Goal: Information Seeking & Learning: Learn about a topic

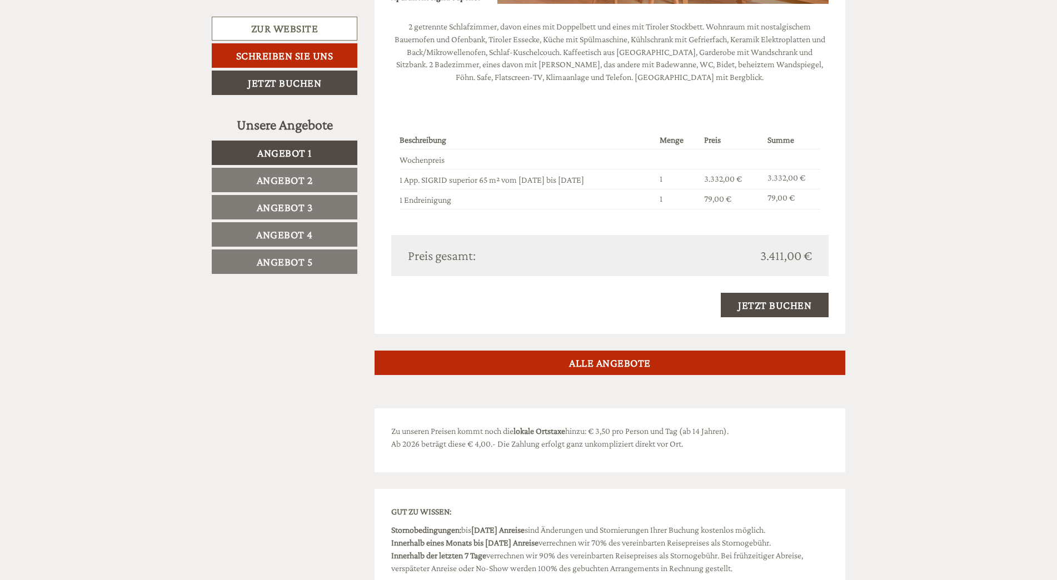
scroll to position [2945, 0]
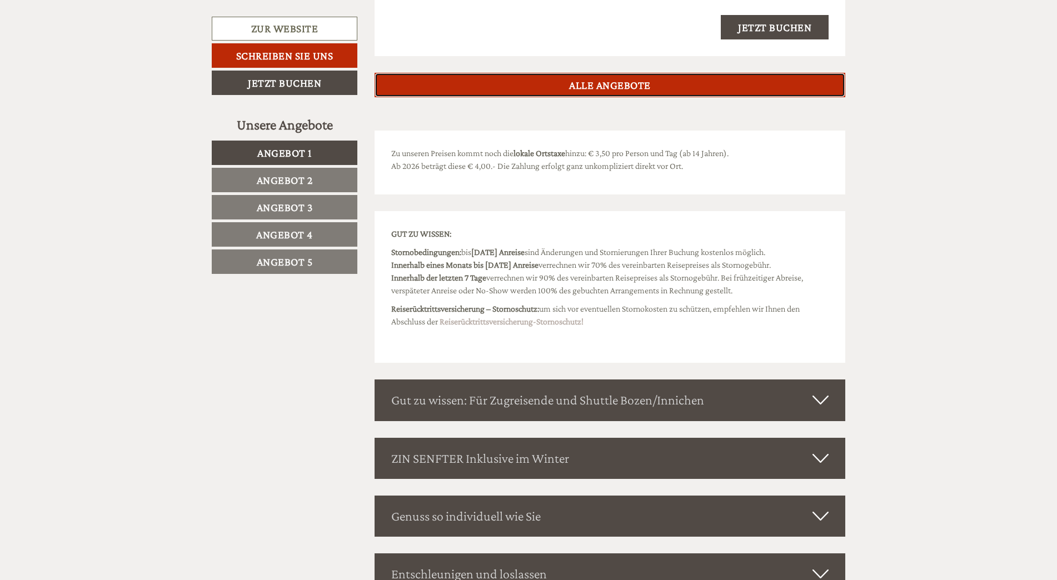
click at [631, 78] on link "ALLE ANGEBOTE" at bounding box center [610, 85] width 471 height 24
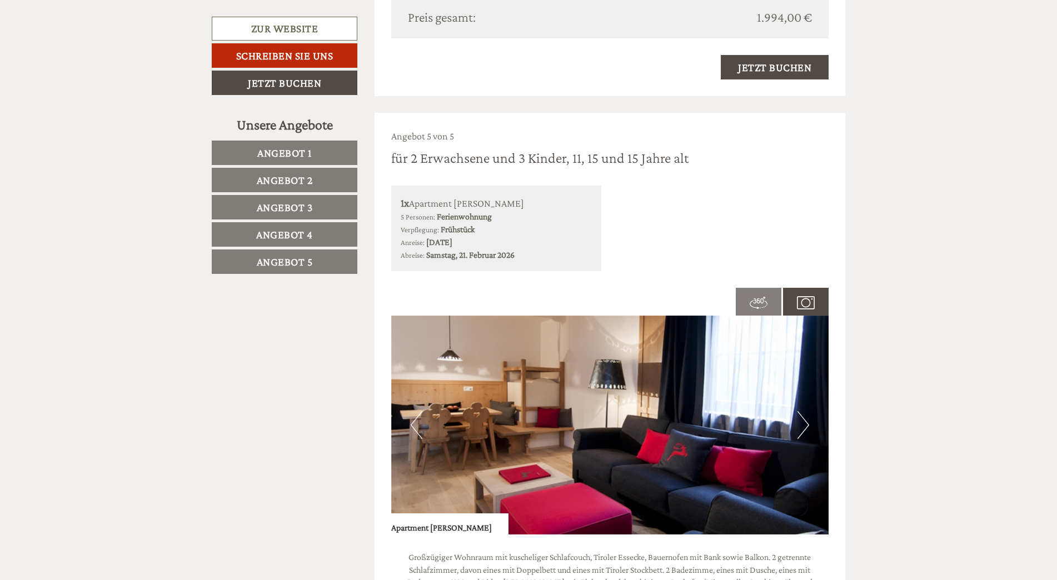
scroll to position [3742, 0]
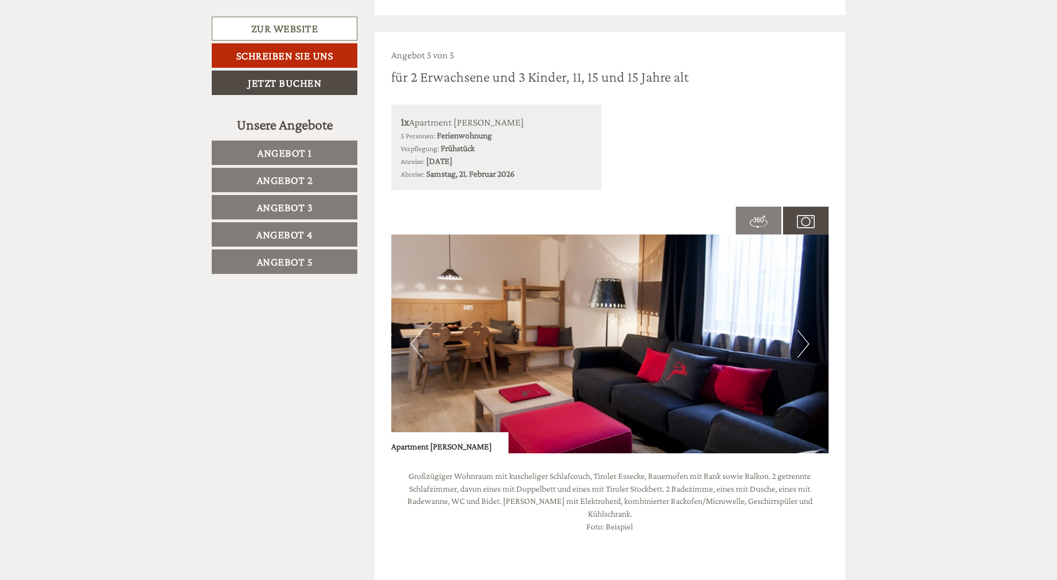
click at [803, 333] on button "Next" at bounding box center [803, 344] width 12 height 28
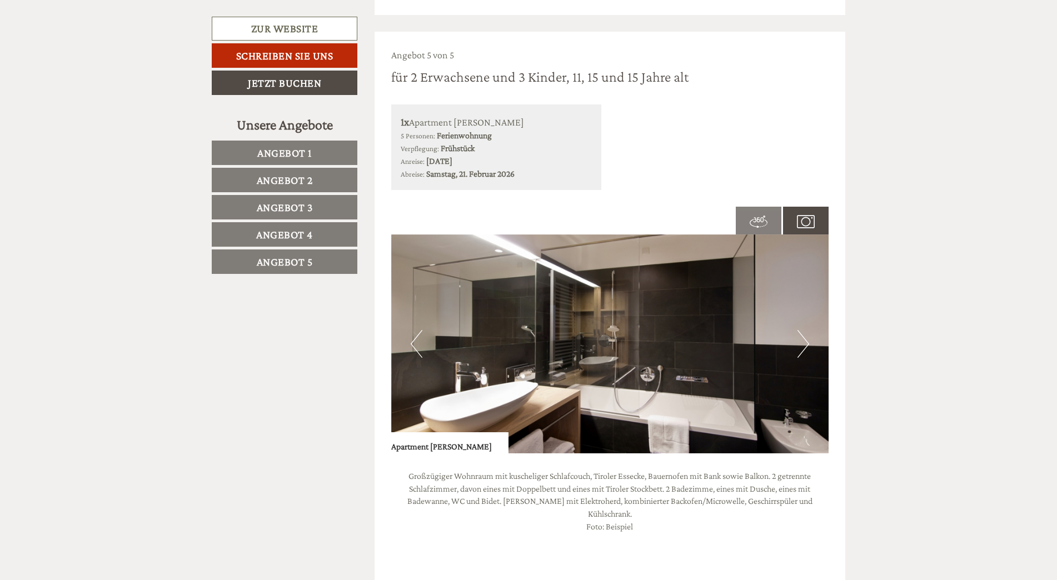
click at [803, 333] on button "Next" at bounding box center [803, 344] width 12 height 28
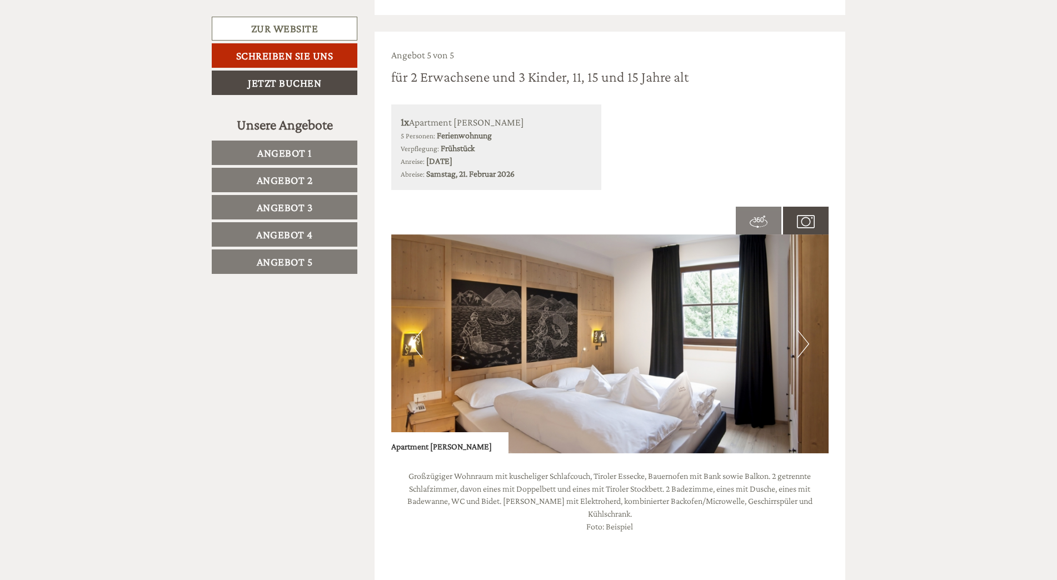
click at [803, 333] on button "Next" at bounding box center [803, 344] width 12 height 28
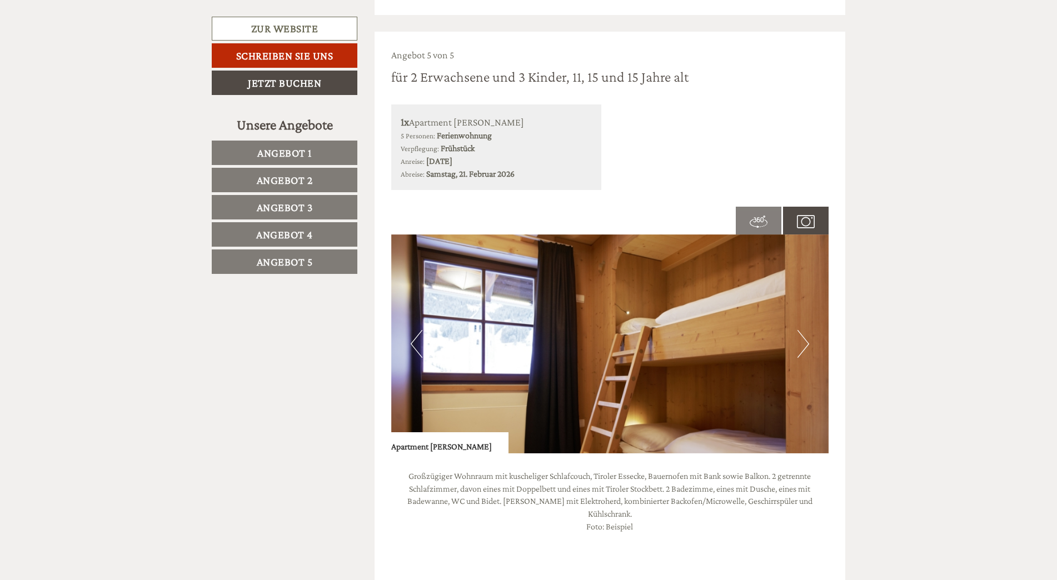
click at [803, 333] on button "Next" at bounding box center [803, 344] width 12 height 28
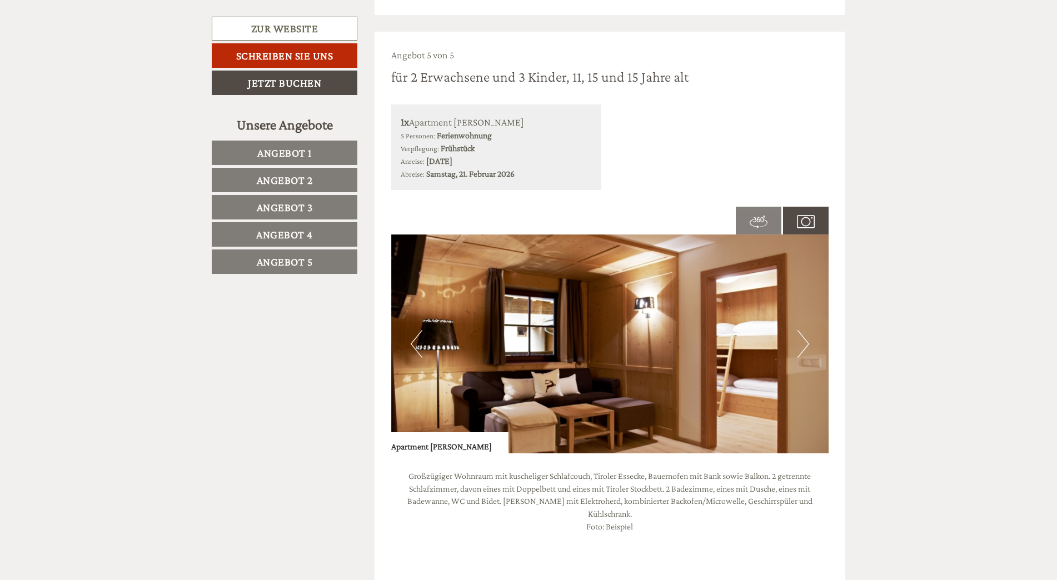
click at [803, 333] on button "Next" at bounding box center [803, 344] width 12 height 28
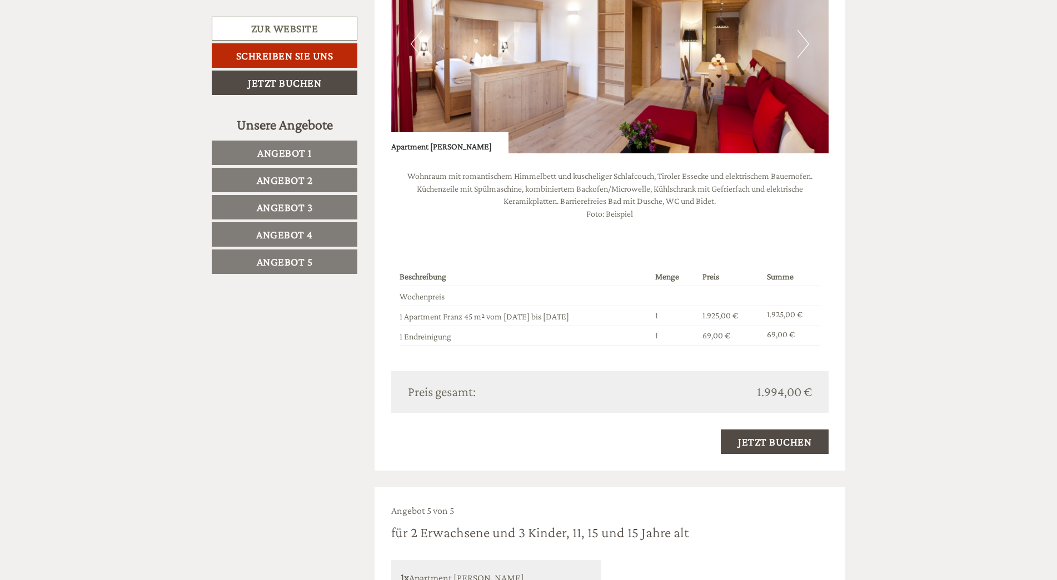
scroll to position [3075, 0]
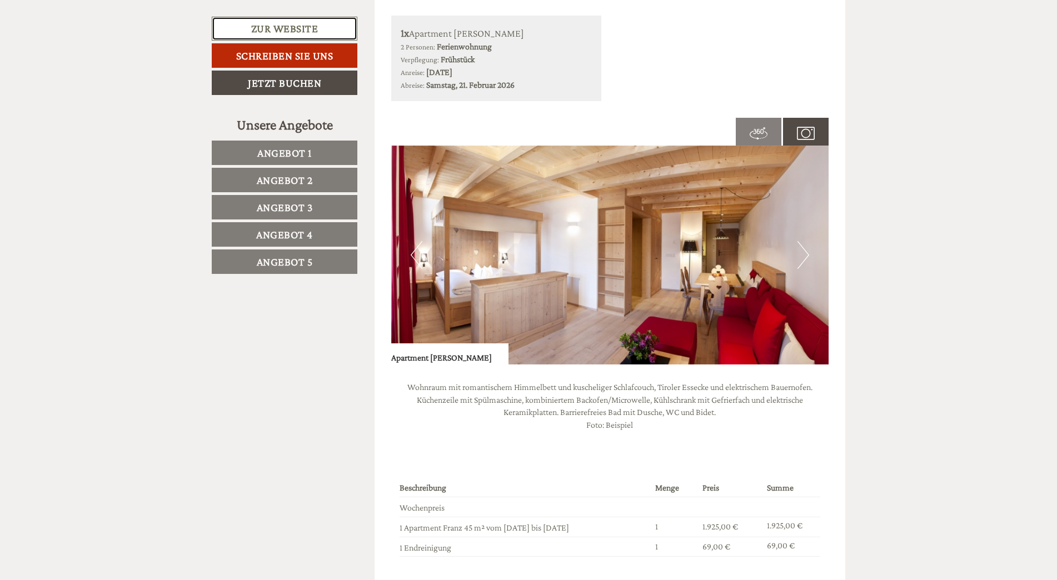
click at [296, 33] on link "Zur Website" at bounding box center [285, 29] width 146 height 24
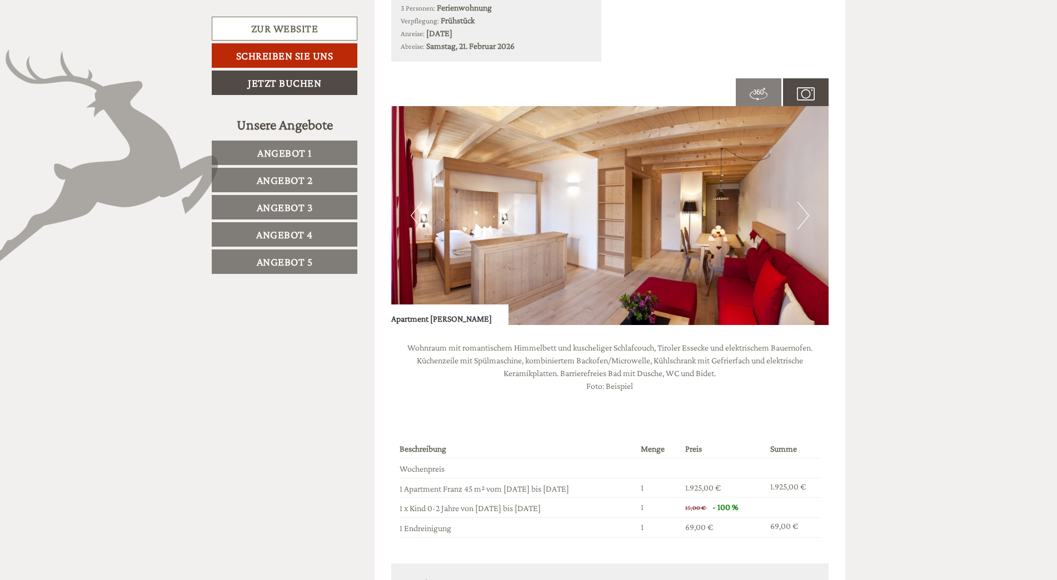
scroll to position [815, 0]
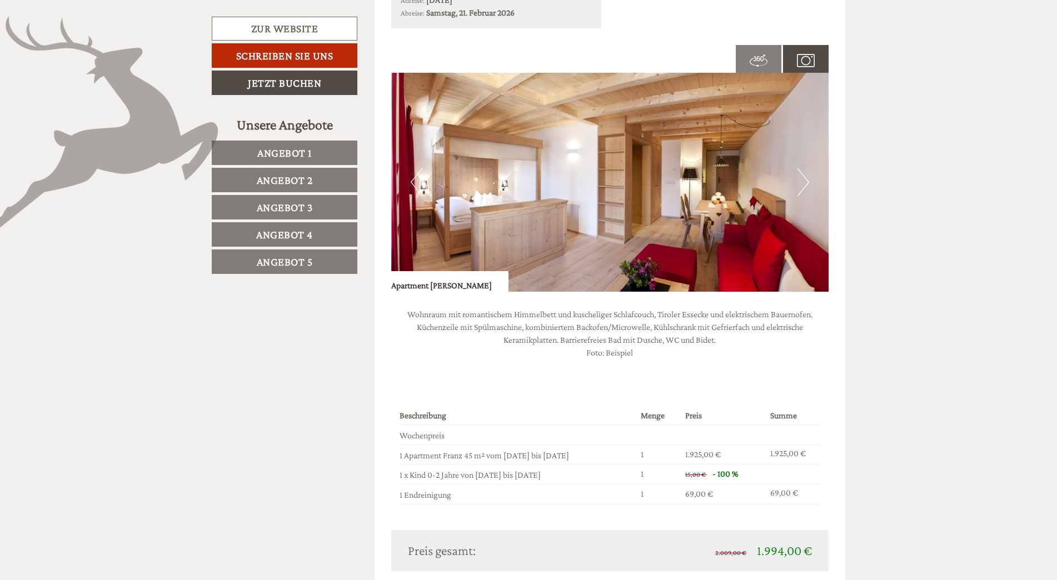
click at [803, 188] on button "Next" at bounding box center [803, 182] width 12 height 28
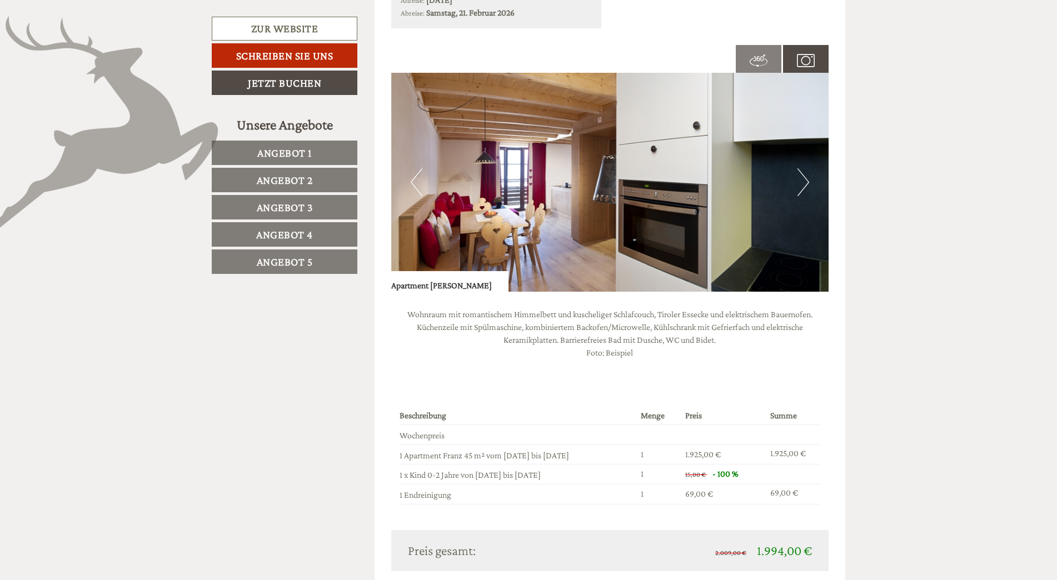
click at [803, 188] on button "Next" at bounding box center [803, 182] width 12 height 28
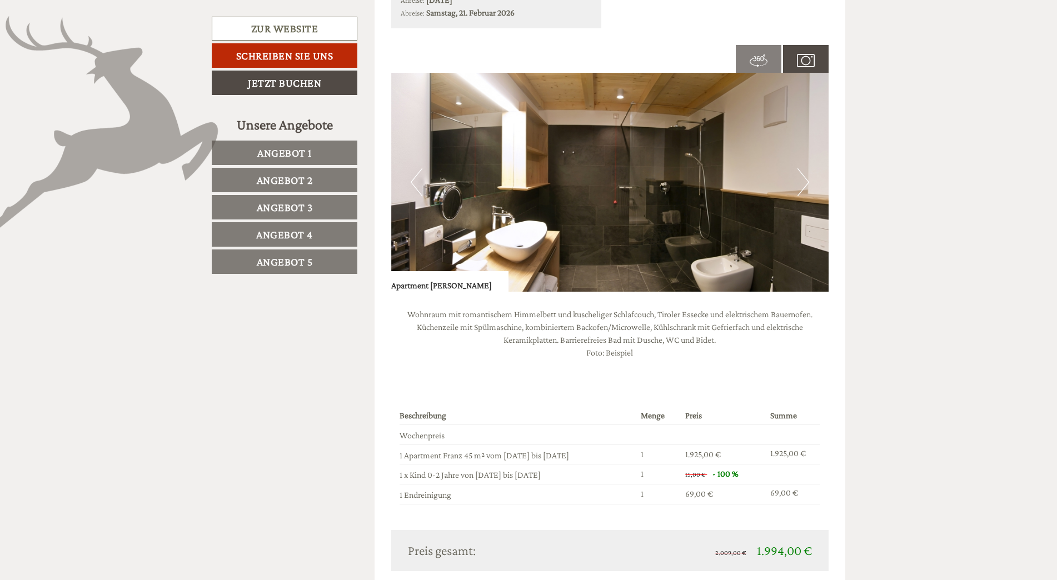
click at [803, 188] on button "Next" at bounding box center [803, 182] width 12 height 28
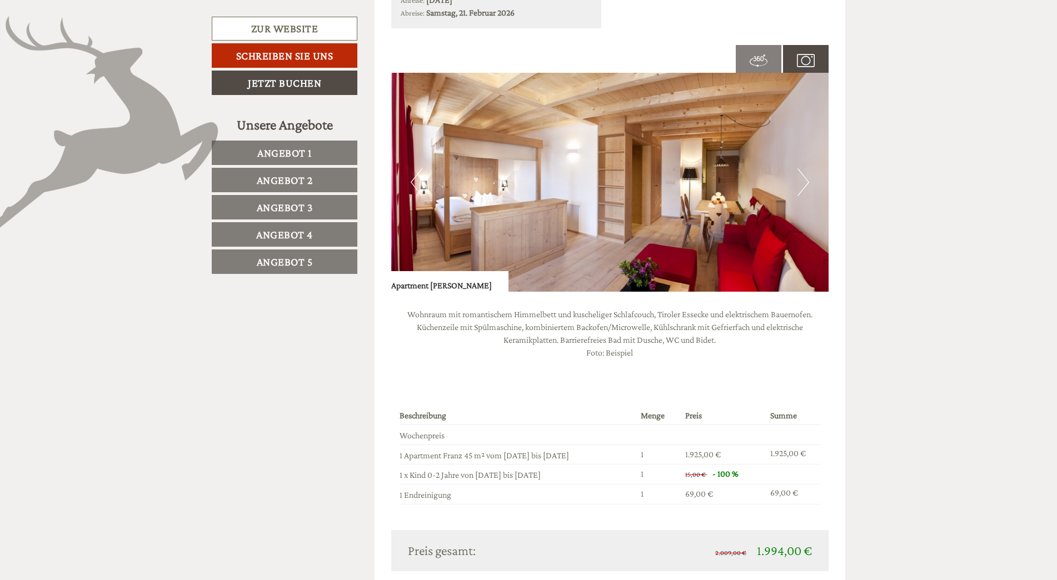
click at [803, 188] on button "Next" at bounding box center [803, 182] width 12 height 28
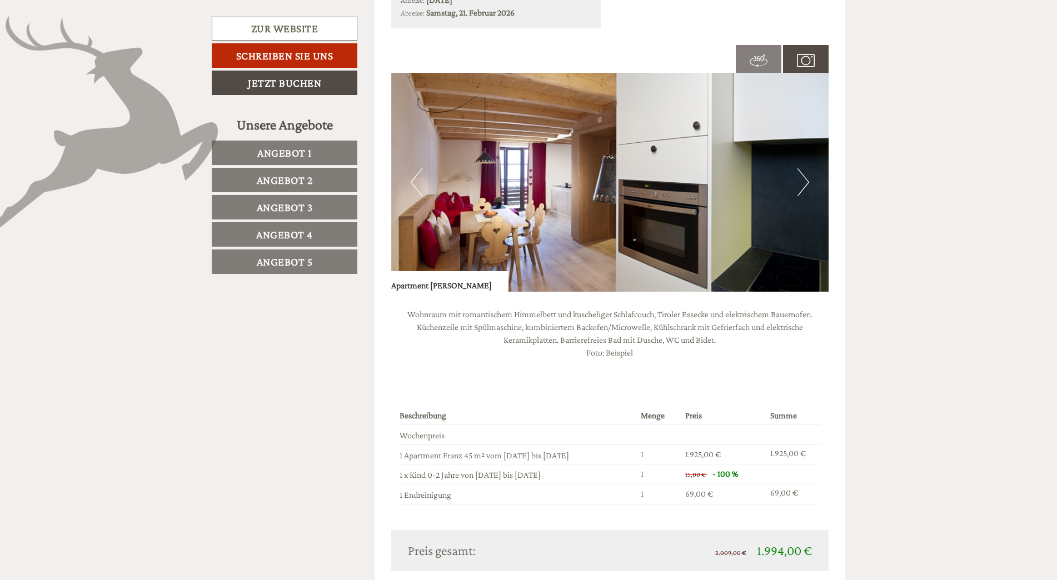
click at [803, 188] on button "Next" at bounding box center [803, 182] width 12 height 28
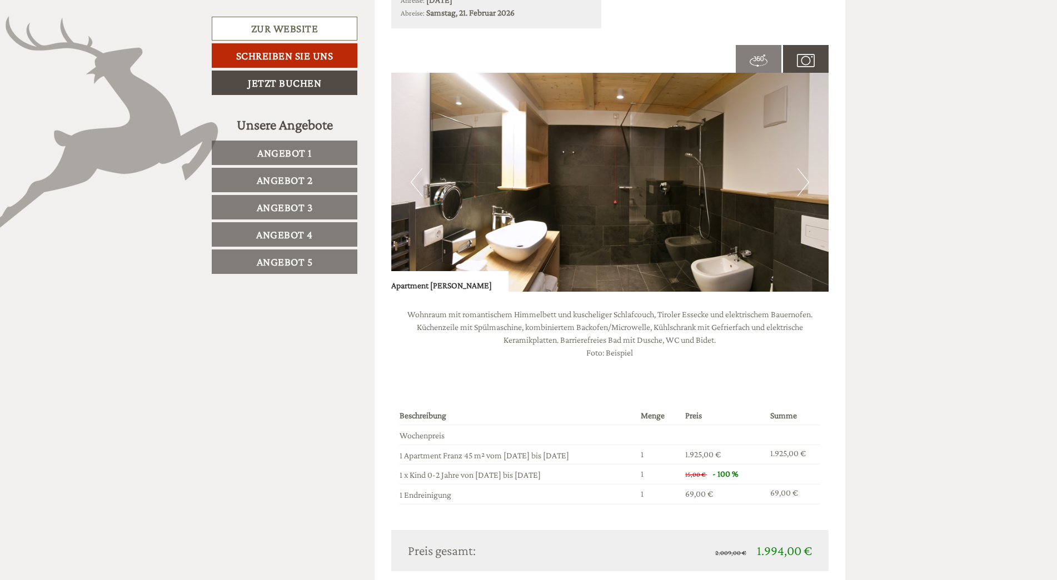
click at [803, 188] on button "Next" at bounding box center [803, 182] width 12 height 28
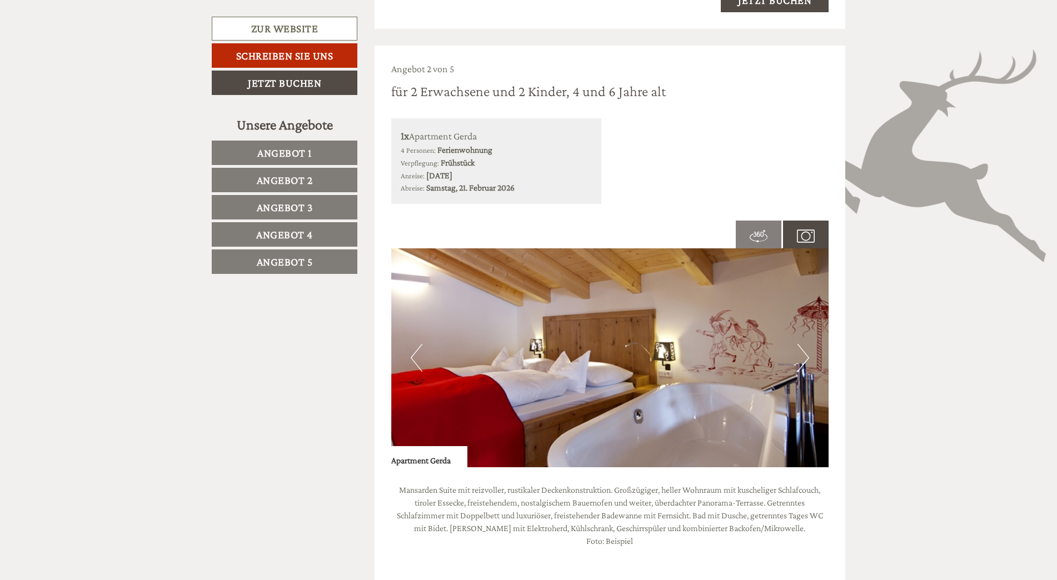
scroll to position [1426, 0]
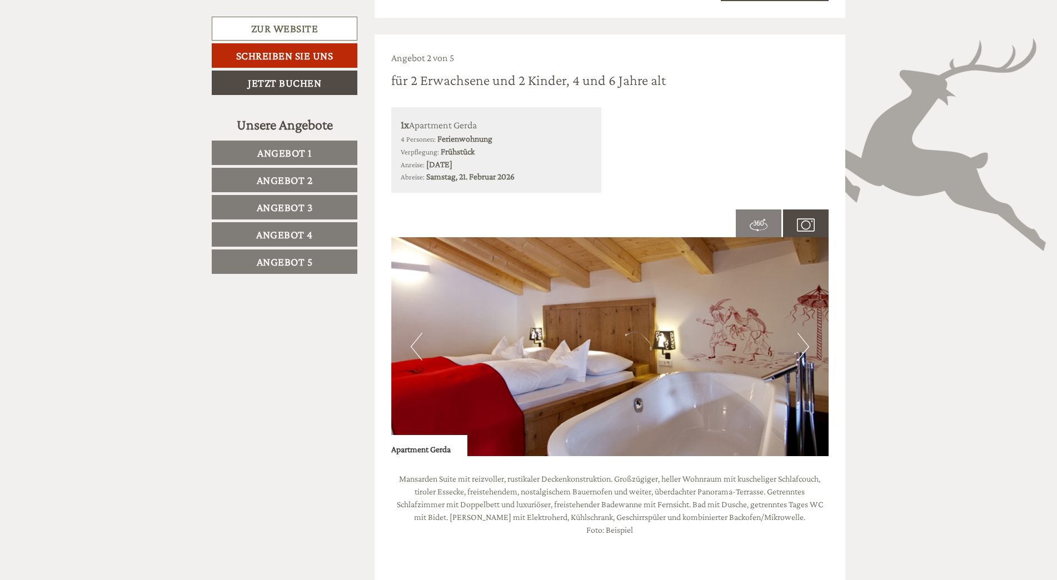
click at [796, 348] on img at bounding box center [610, 346] width 438 height 219
click at [803, 346] on button "Next" at bounding box center [803, 347] width 12 height 28
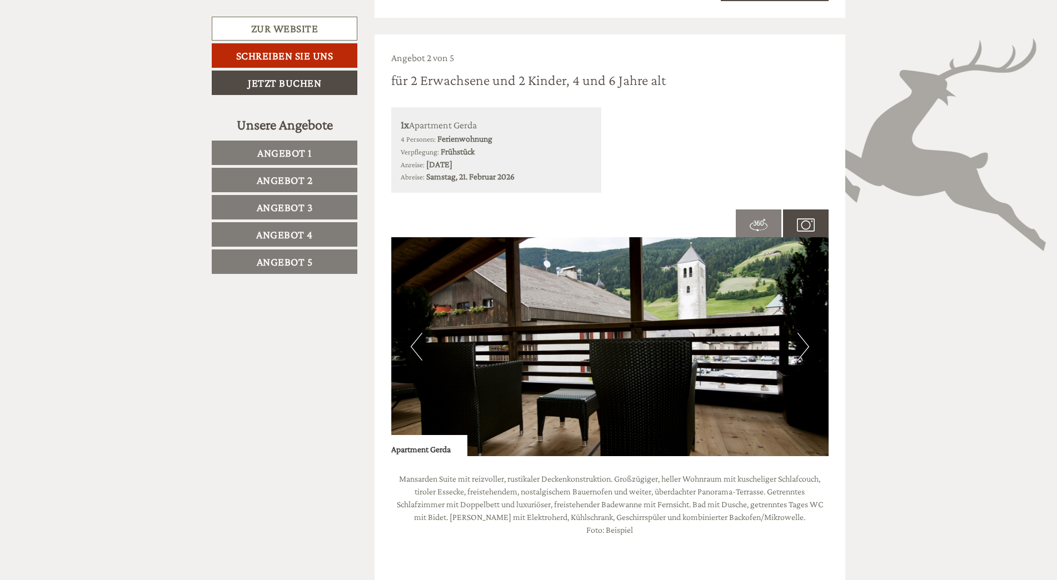
click at [803, 346] on button "Next" at bounding box center [803, 347] width 12 height 28
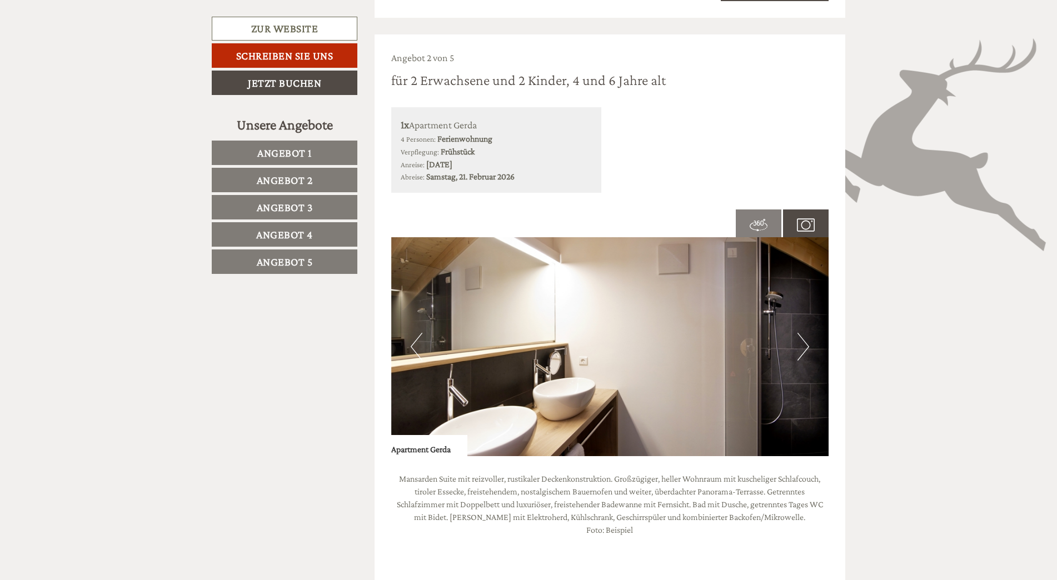
click at [803, 346] on button "Next" at bounding box center [803, 347] width 12 height 28
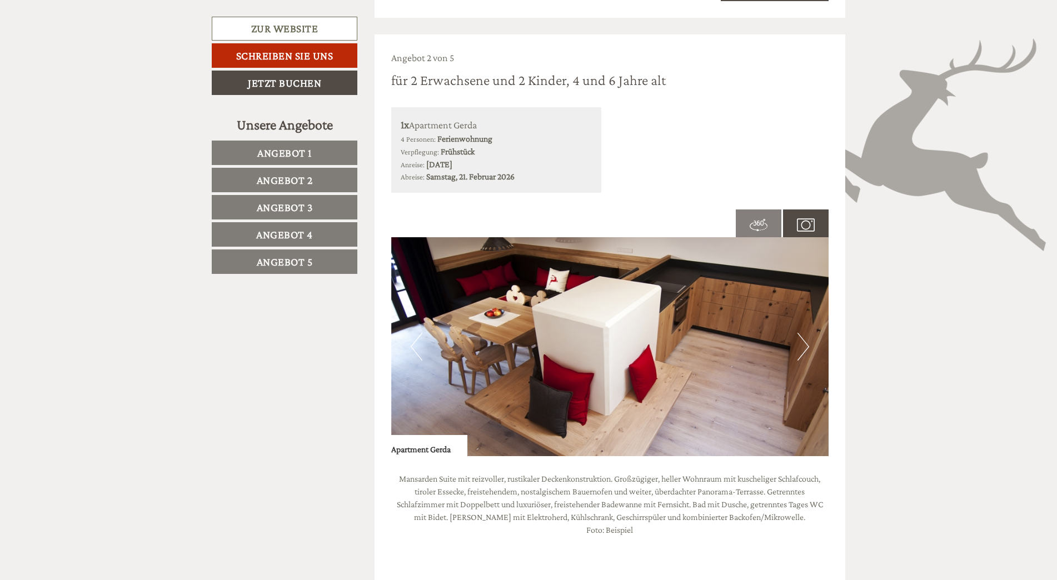
click at [803, 346] on button "Next" at bounding box center [803, 347] width 12 height 28
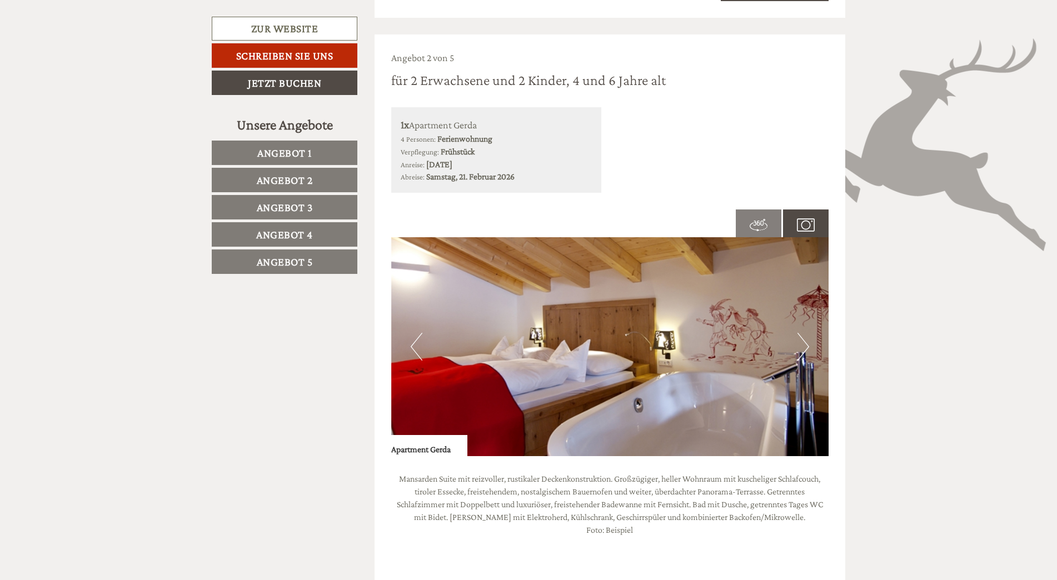
click at [803, 346] on button "Next" at bounding box center [803, 347] width 12 height 28
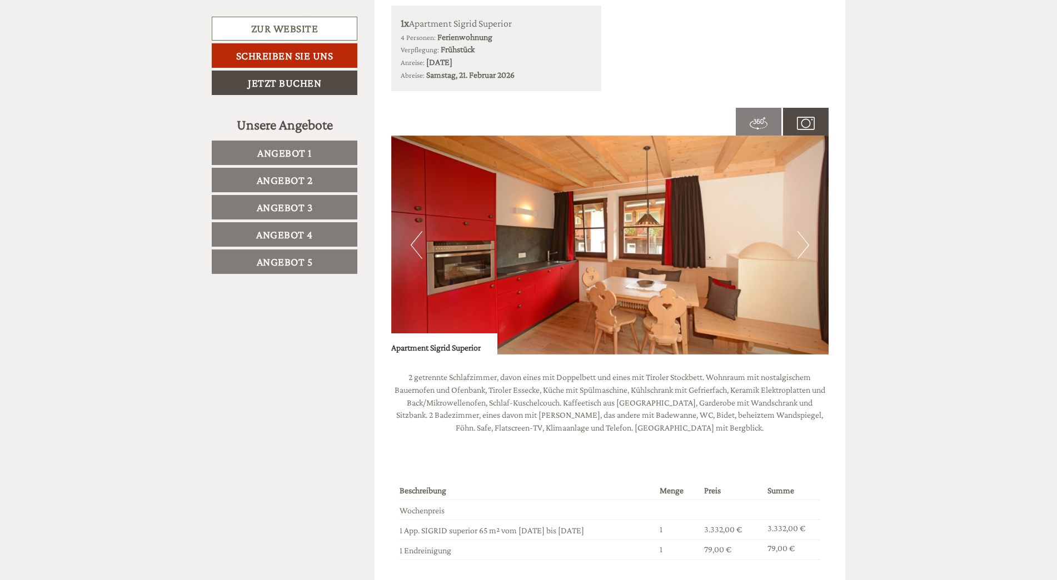
scroll to position [2315, 0]
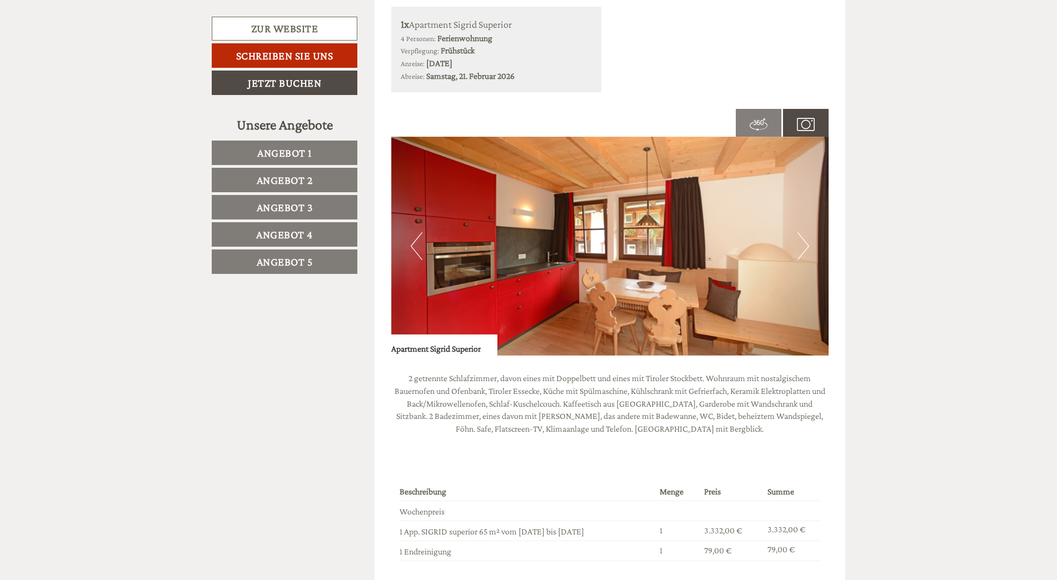
click at [802, 239] on button "Next" at bounding box center [803, 246] width 12 height 28
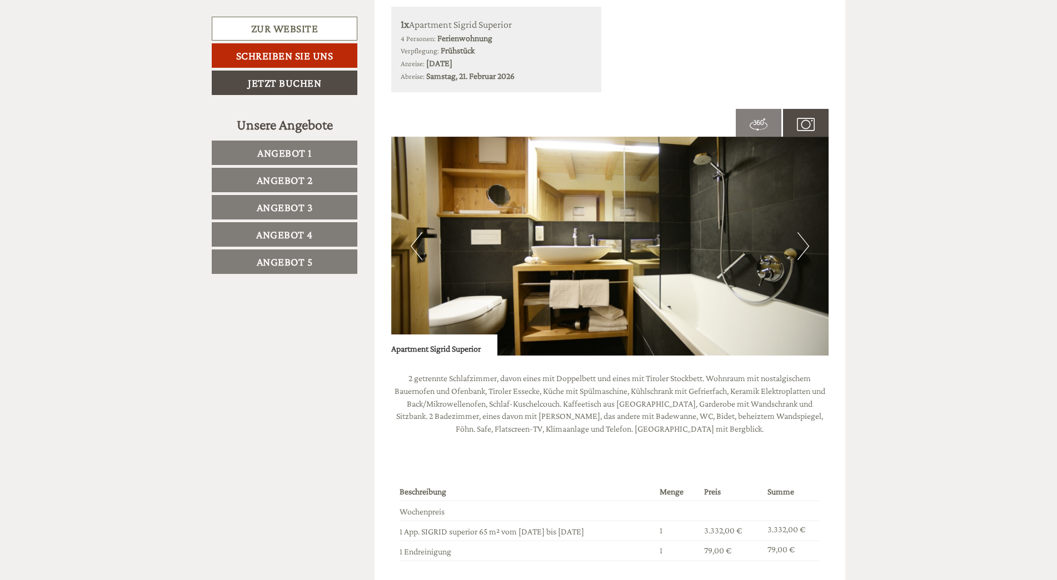
click at [802, 239] on button "Next" at bounding box center [803, 246] width 12 height 28
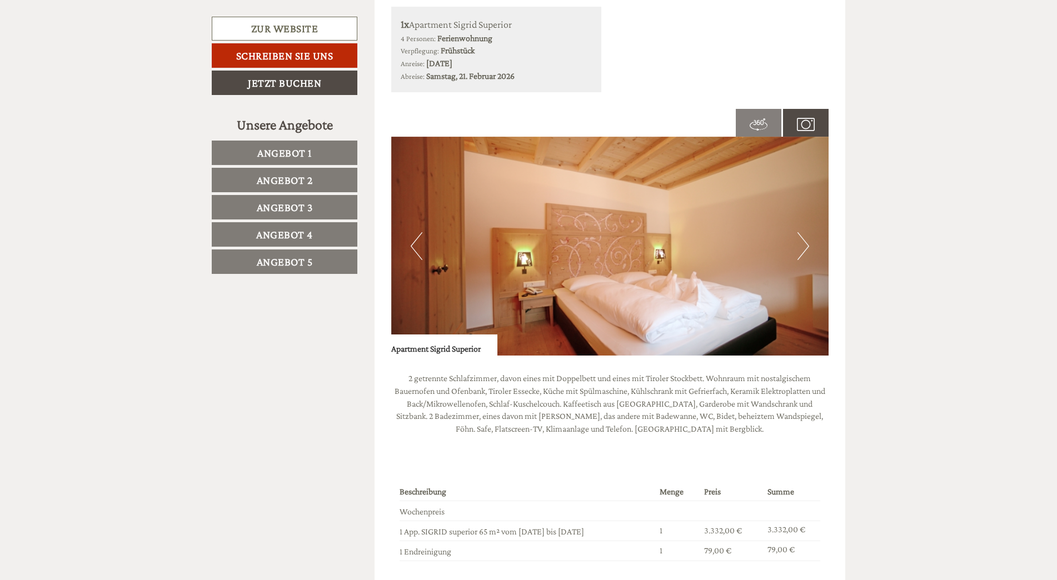
click at [802, 239] on button "Next" at bounding box center [803, 246] width 12 height 28
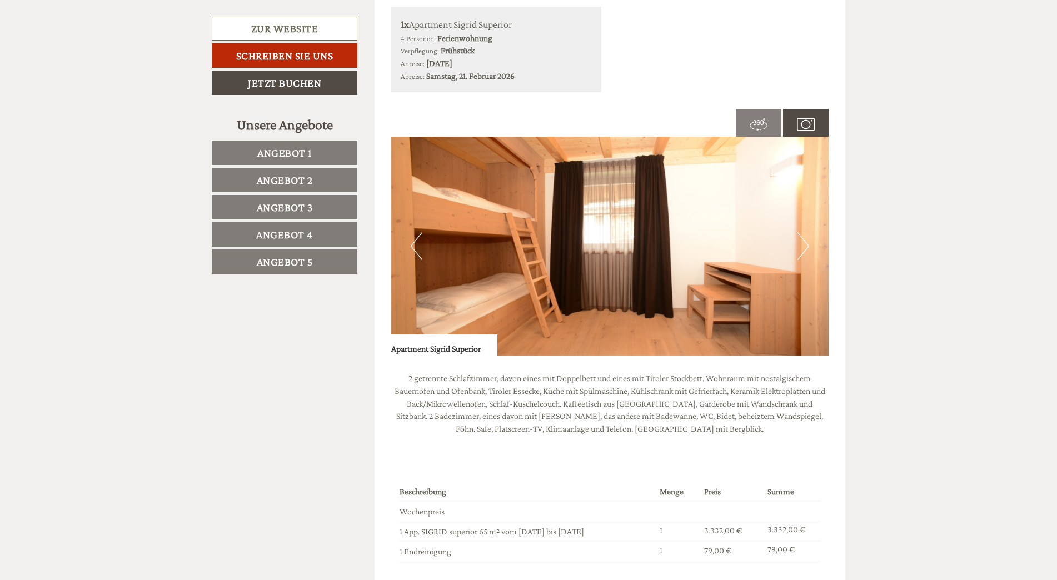
click at [802, 239] on button "Next" at bounding box center [803, 246] width 12 height 28
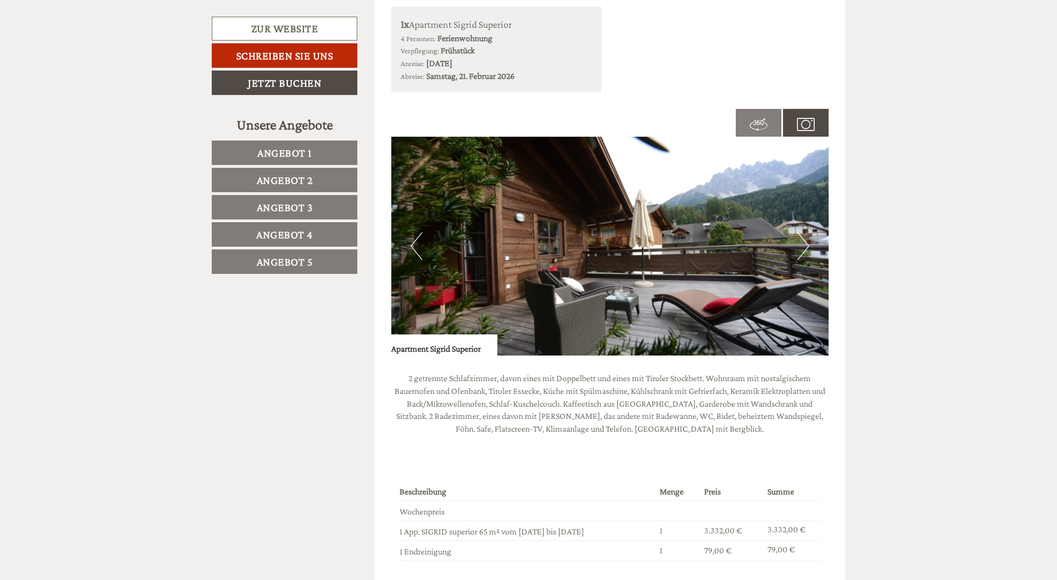
click at [802, 239] on button "Next" at bounding box center [803, 246] width 12 height 28
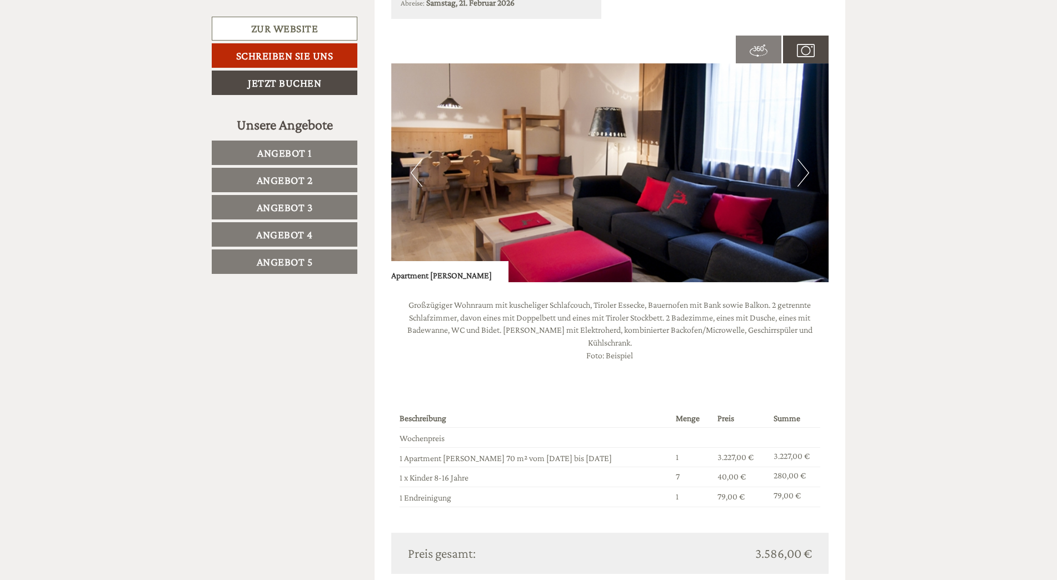
scroll to position [3871, 0]
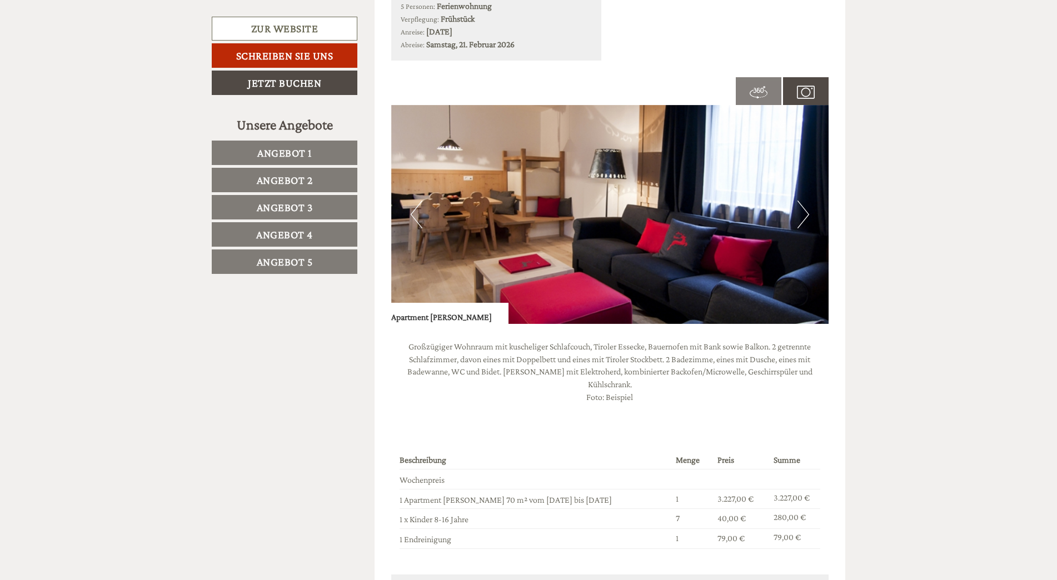
click at [798, 97] on img at bounding box center [806, 92] width 18 height 18
click at [801, 213] on button "Next" at bounding box center [803, 215] width 12 height 28
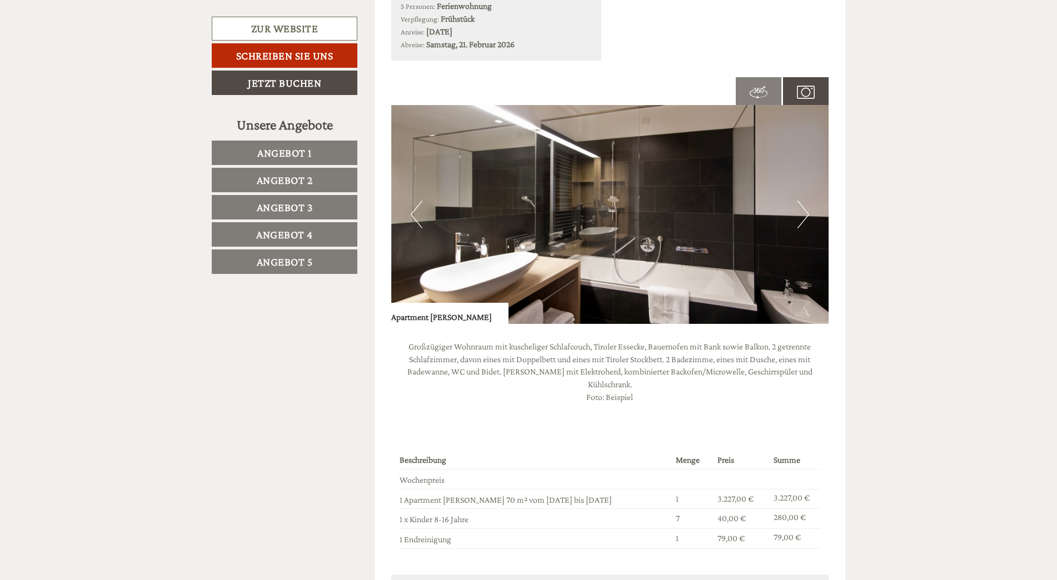
click at [801, 213] on button "Next" at bounding box center [803, 215] width 12 height 28
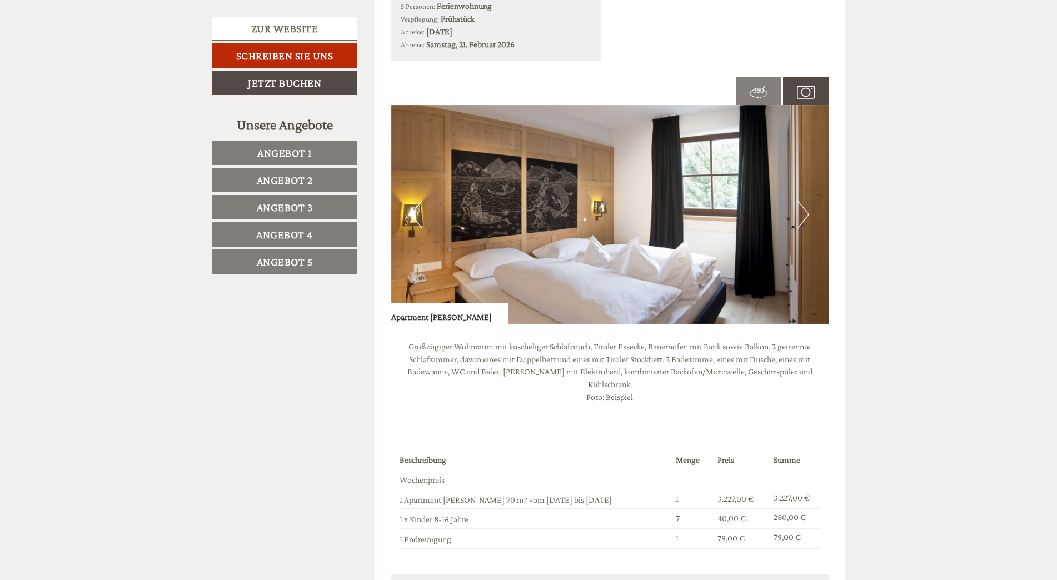
click at [801, 213] on button "Next" at bounding box center [803, 215] width 12 height 28
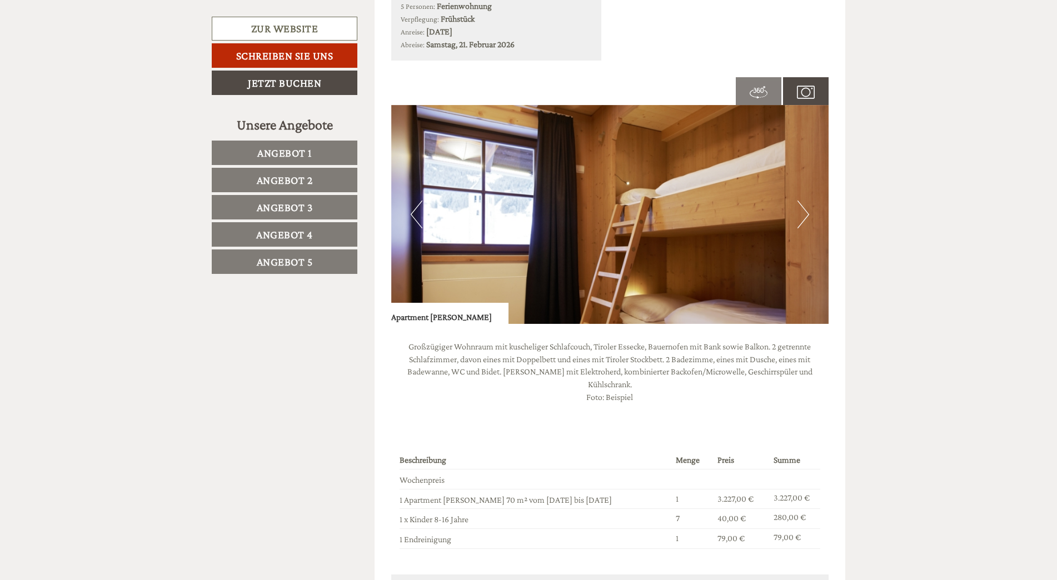
click at [801, 213] on button "Next" at bounding box center [803, 215] width 12 height 28
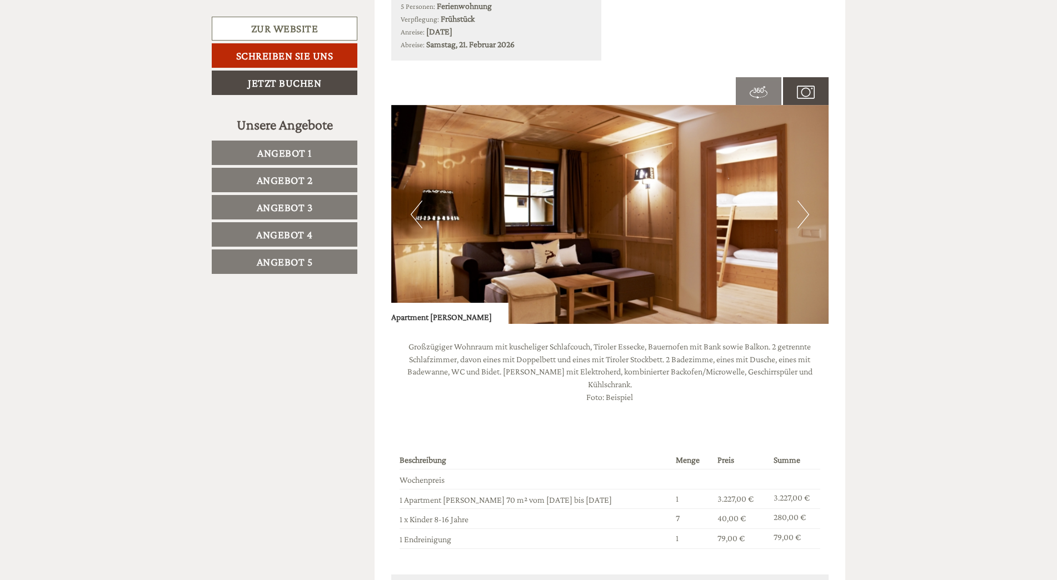
click at [801, 213] on button "Next" at bounding box center [803, 215] width 12 height 28
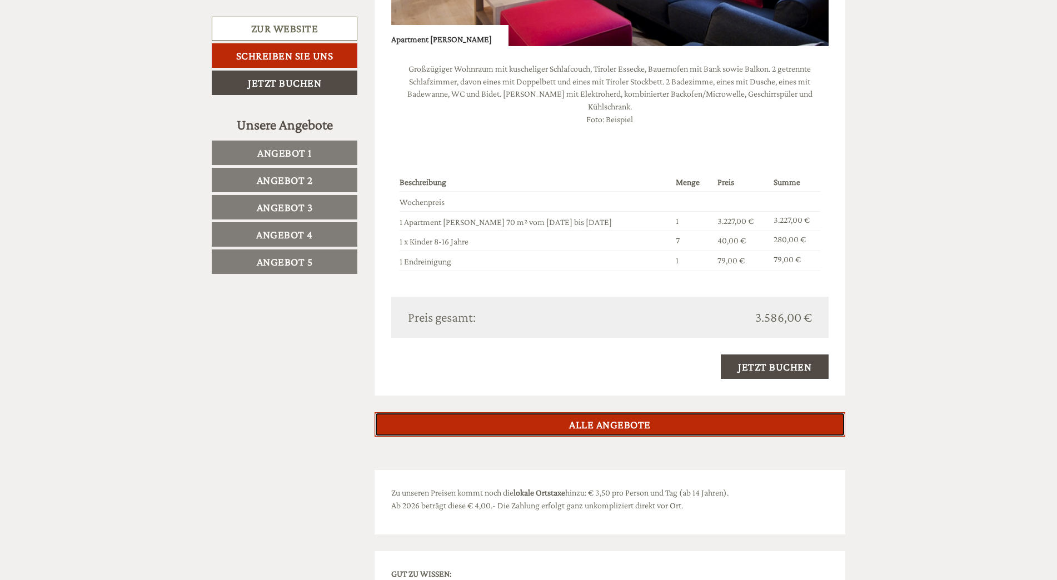
click at [676, 412] on link "ALLE ANGEBOTE" at bounding box center [610, 424] width 471 height 24
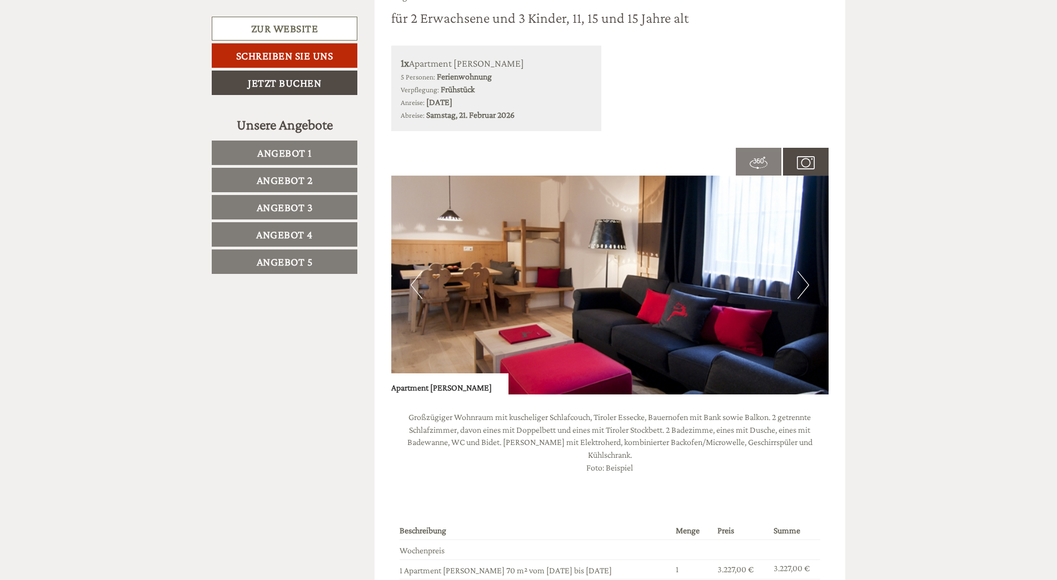
scroll to position [3797, 0]
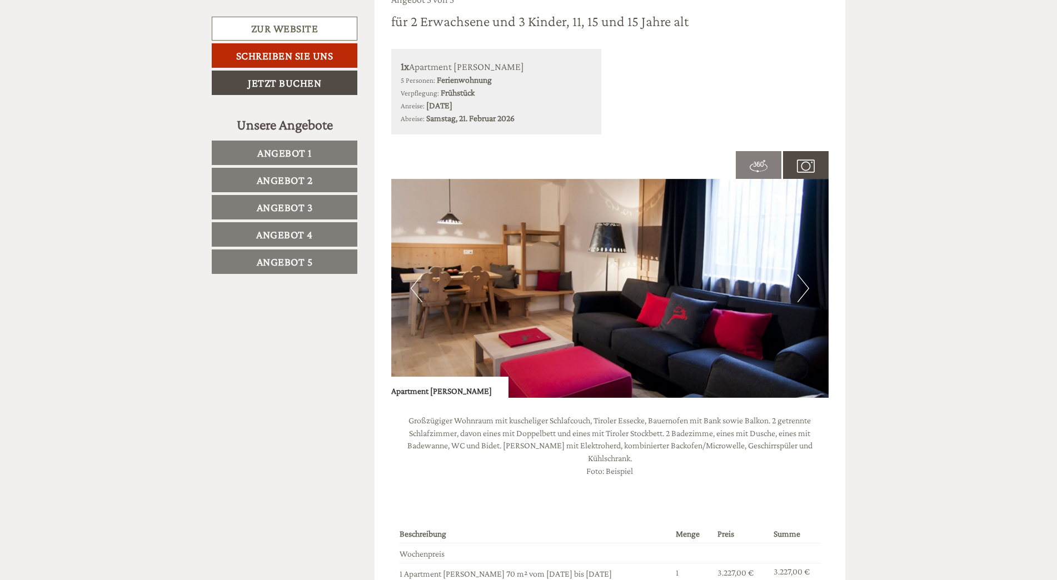
click at [768, 169] on span at bounding box center [759, 165] width 46 height 40
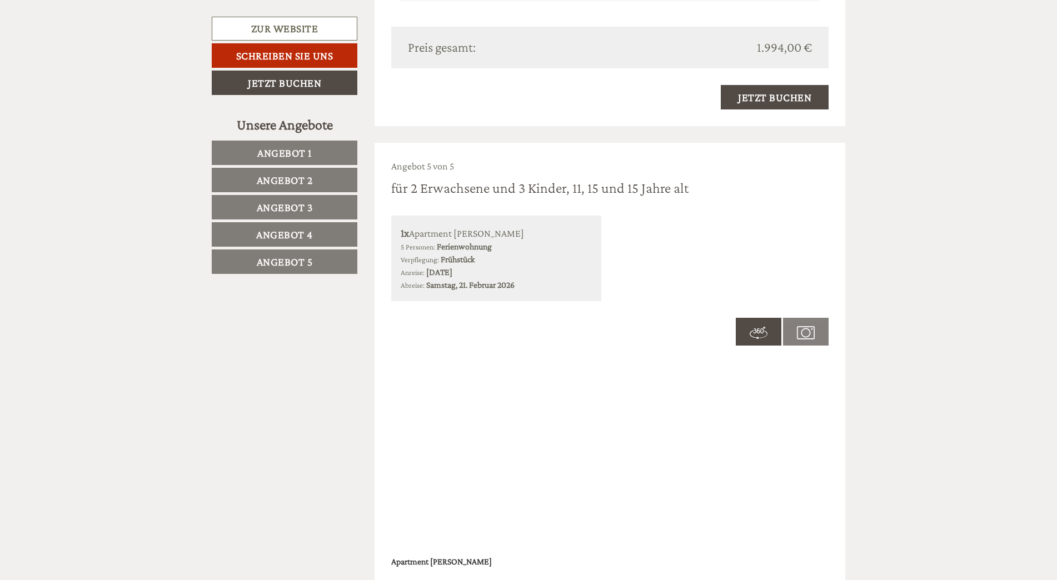
scroll to position [3908, 0]
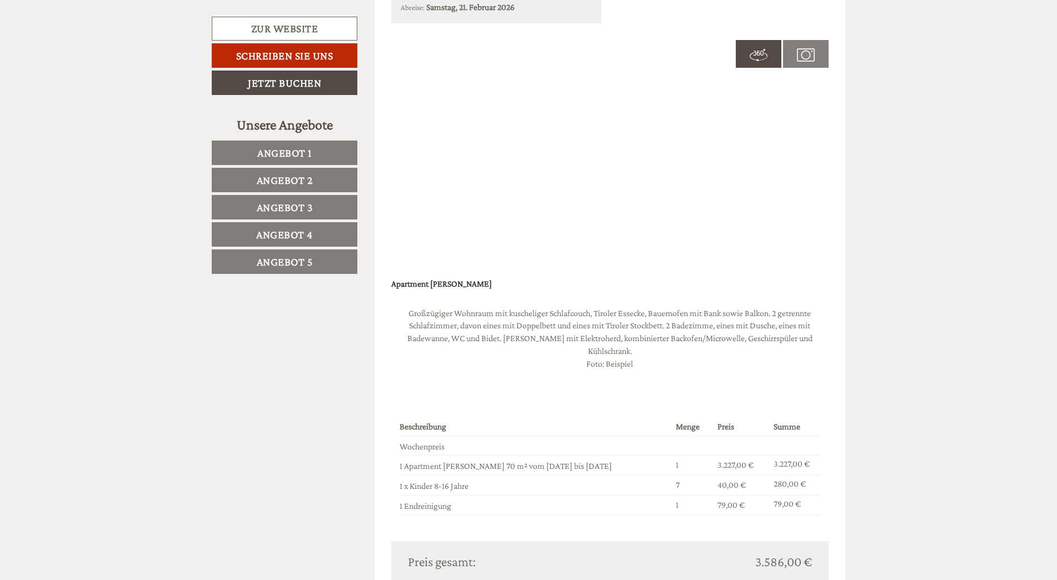
click at [317, 153] on link "Angebot 1" at bounding box center [285, 153] width 146 height 24
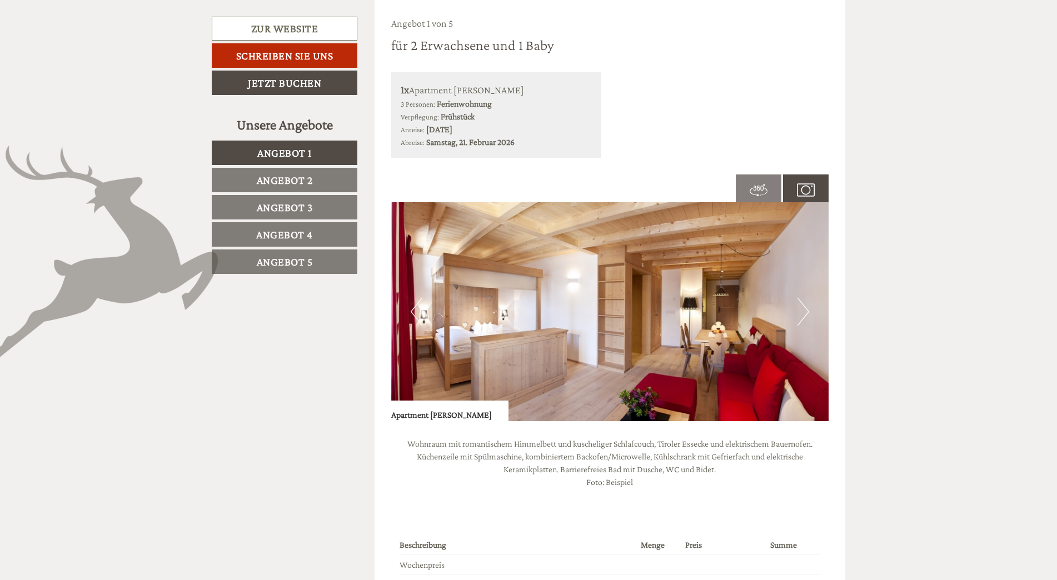
click at [315, 183] on link "Angebot 2" at bounding box center [285, 180] width 146 height 24
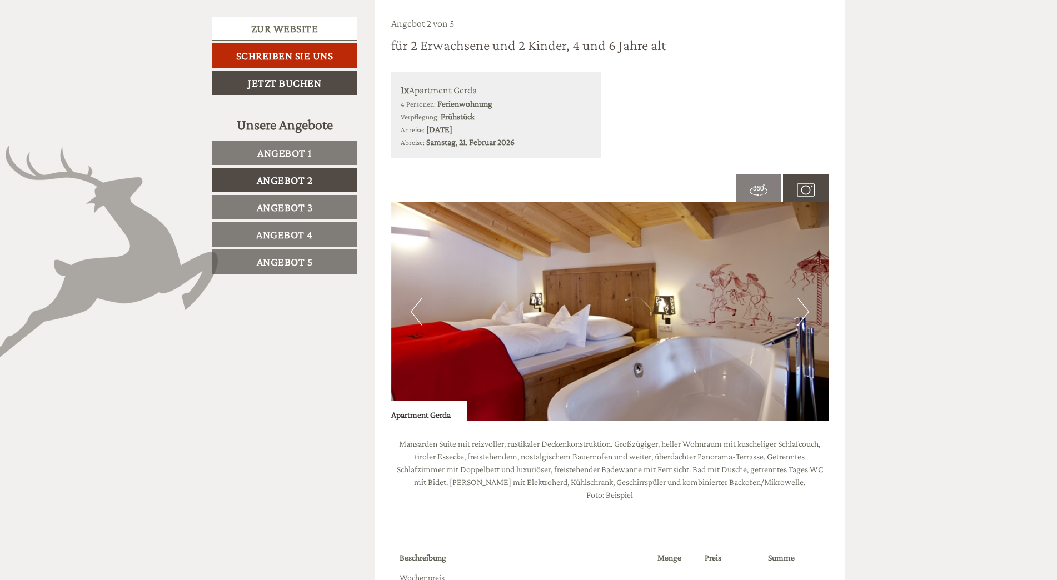
click at [315, 203] on link "Angebot 3" at bounding box center [285, 207] width 146 height 24
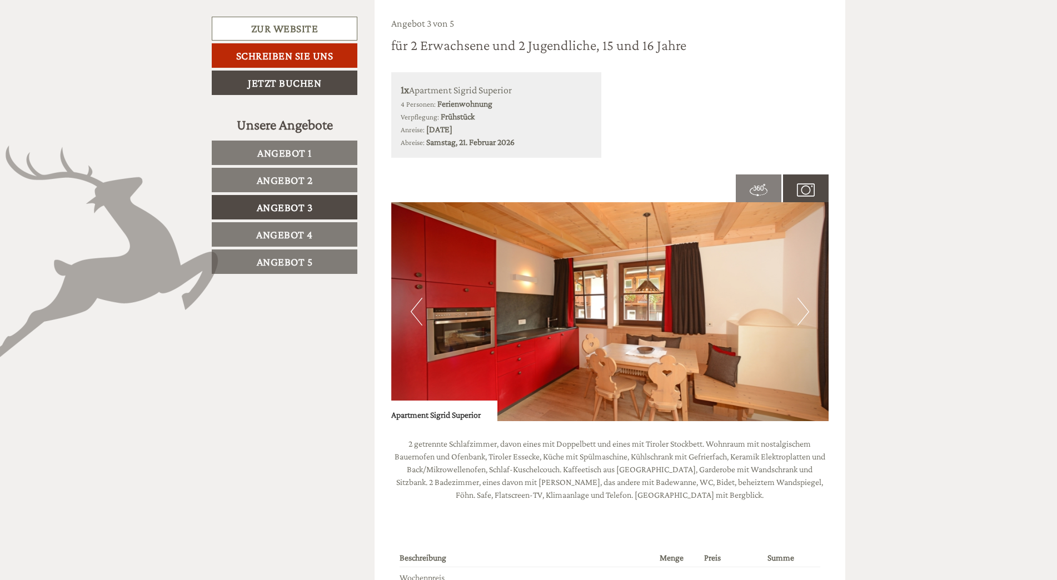
click at [309, 228] on span "Angebot 4" at bounding box center [284, 234] width 57 height 12
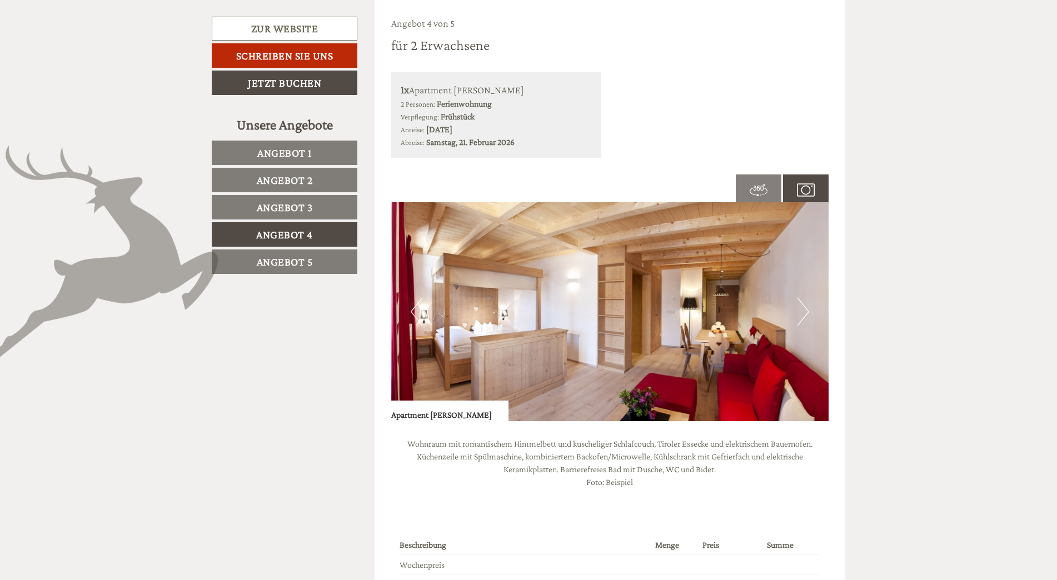
click at [306, 259] on span "Angebot 5" at bounding box center [285, 262] width 56 height 12
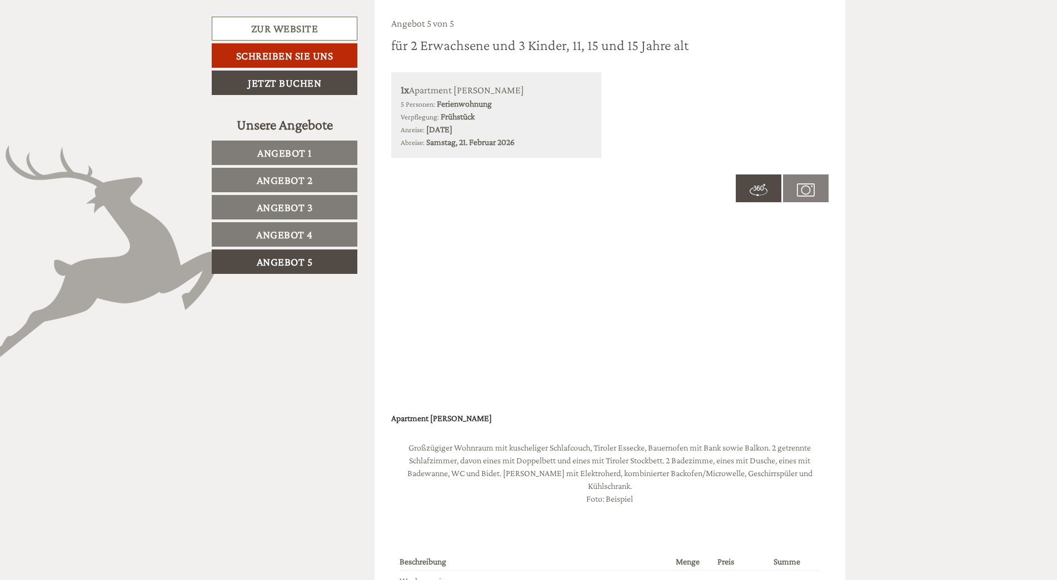
click at [808, 188] on img at bounding box center [806, 190] width 18 height 18
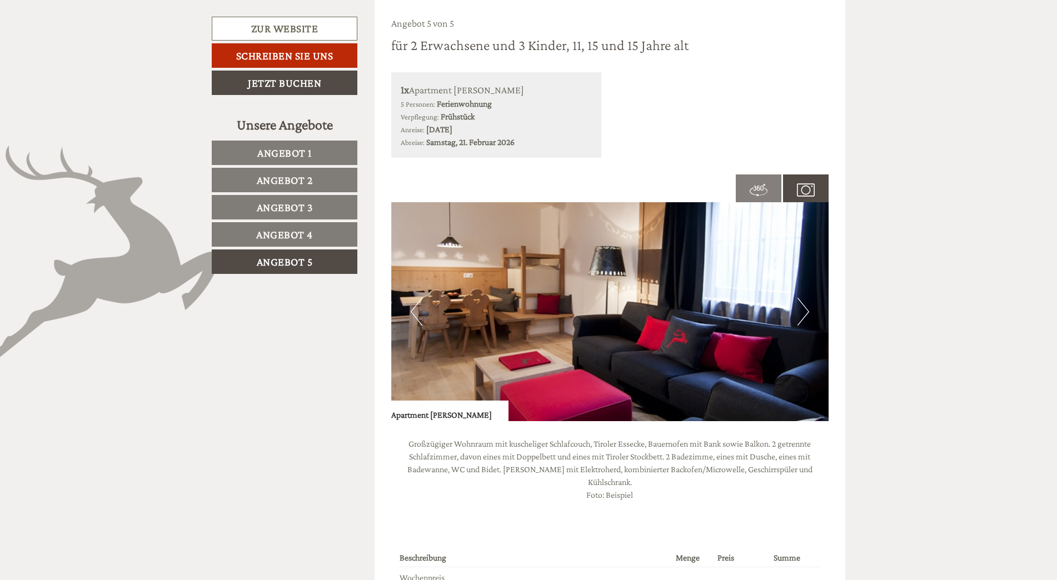
click at [800, 317] on button "Next" at bounding box center [803, 312] width 12 height 28
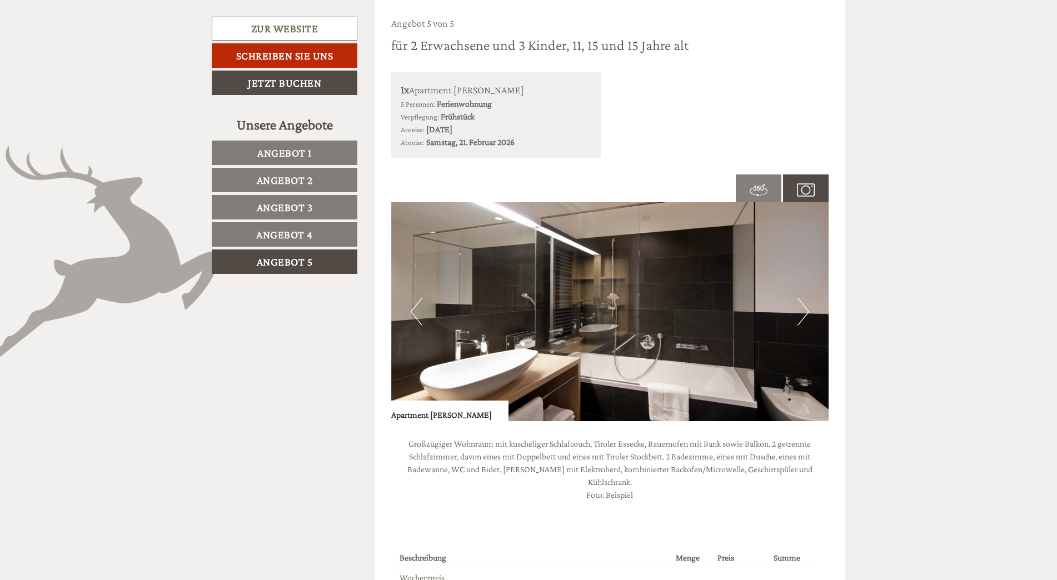
click at [800, 317] on button "Next" at bounding box center [803, 312] width 12 height 28
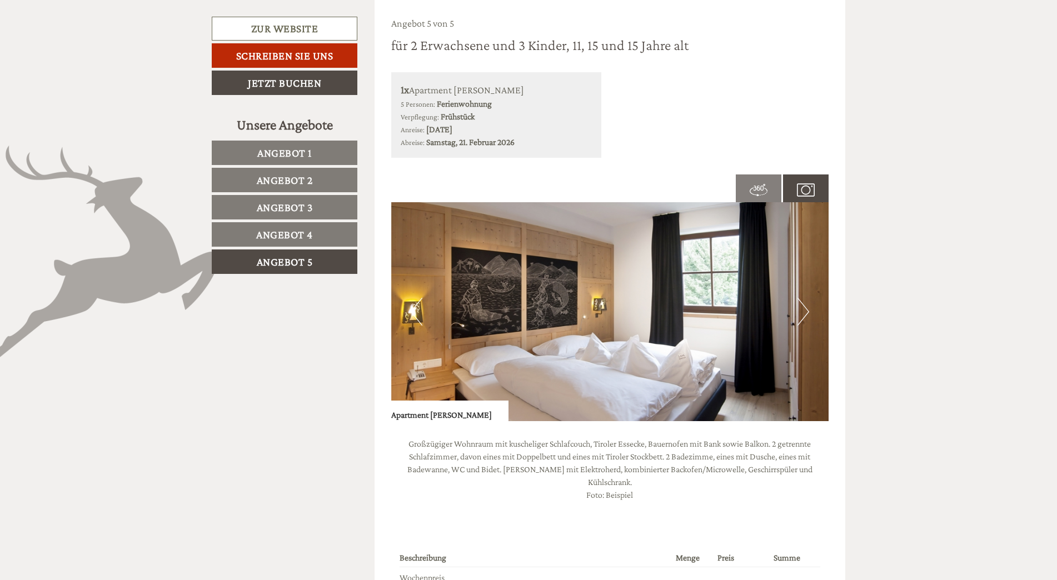
click at [800, 317] on button "Next" at bounding box center [803, 312] width 12 height 28
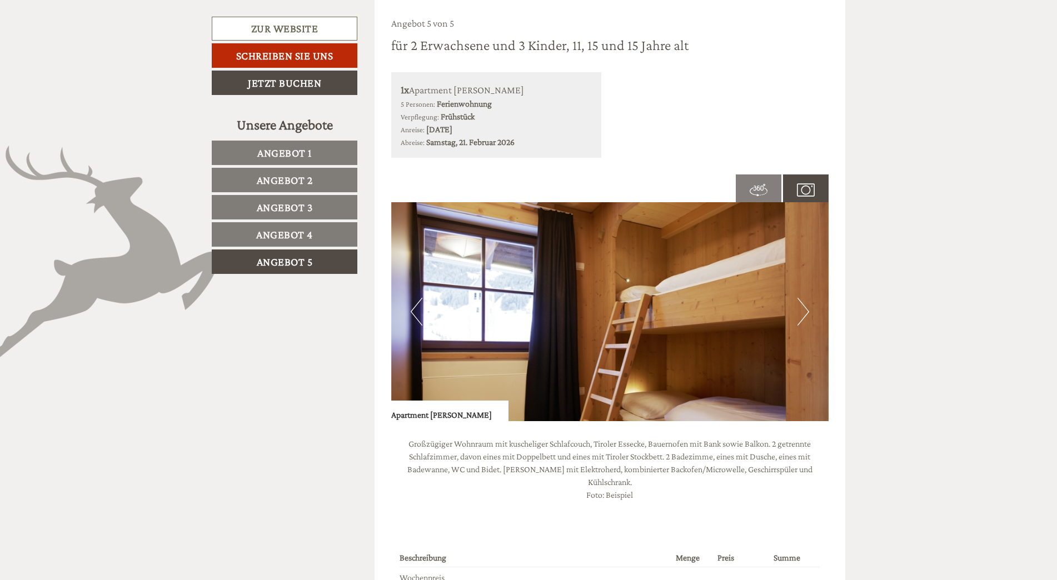
click at [800, 317] on button "Next" at bounding box center [803, 312] width 12 height 28
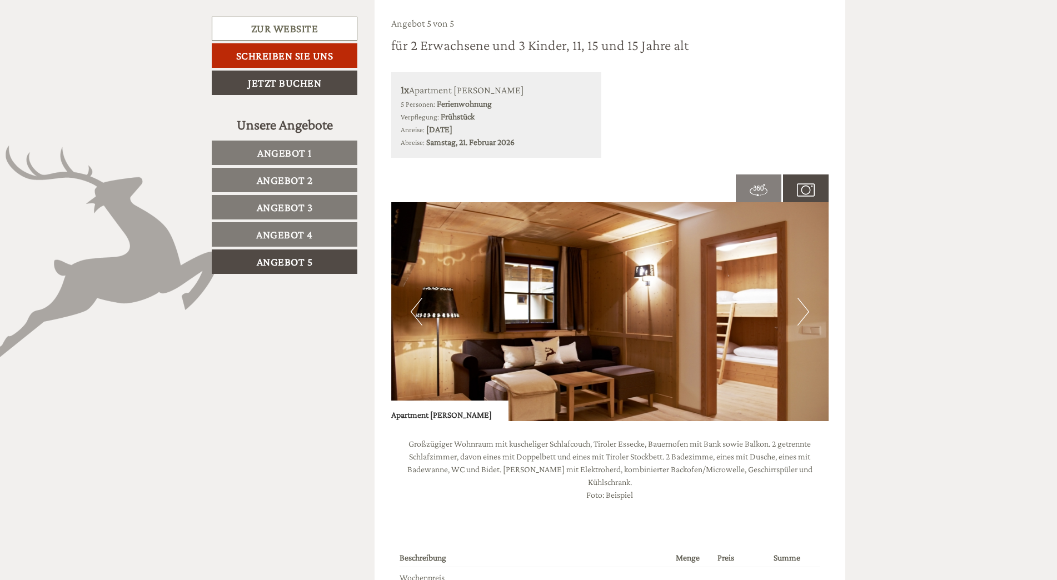
click at [800, 317] on button "Next" at bounding box center [803, 312] width 12 height 28
